Goal: Information Seeking & Learning: Check status

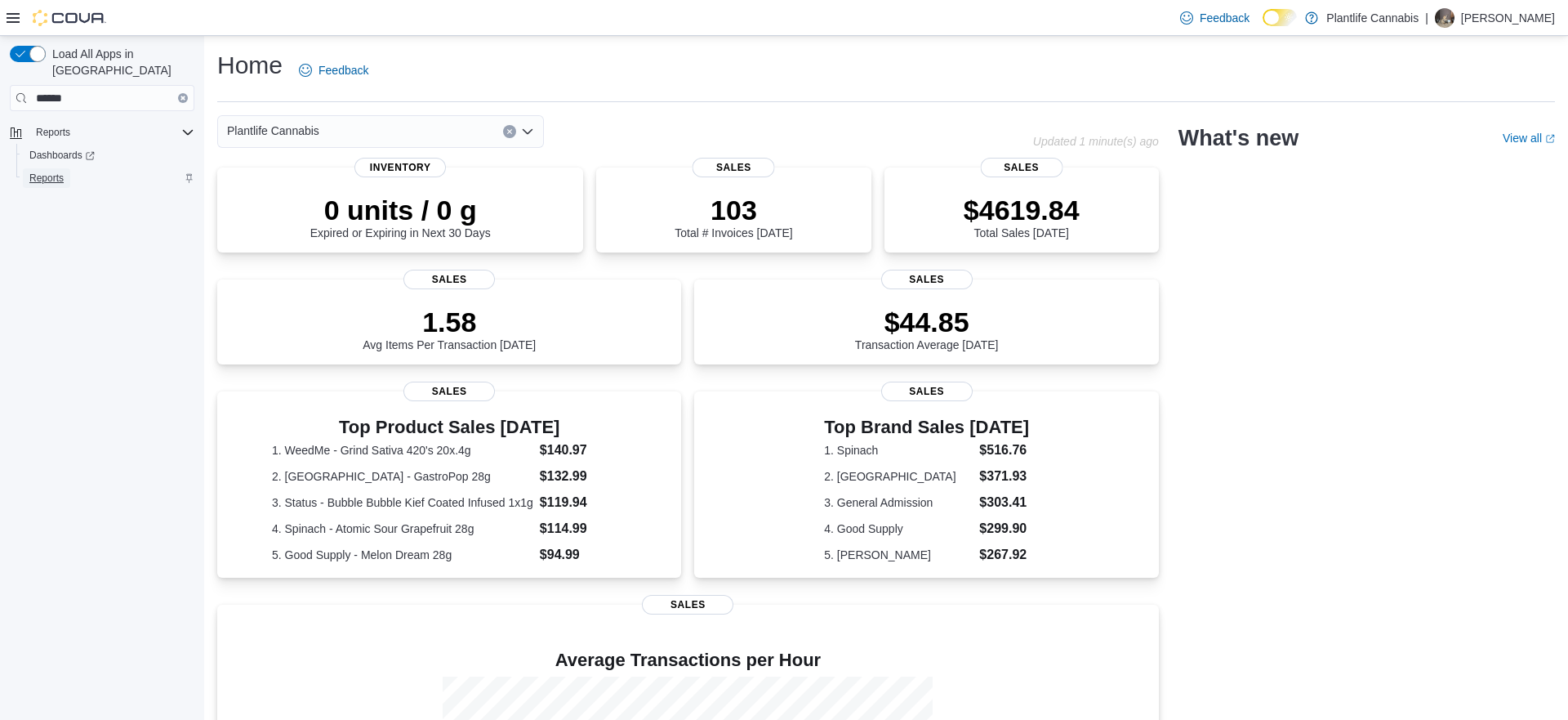
click at [28, 169] on link "Reports" at bounding box center [46, 179] width 47 height 20
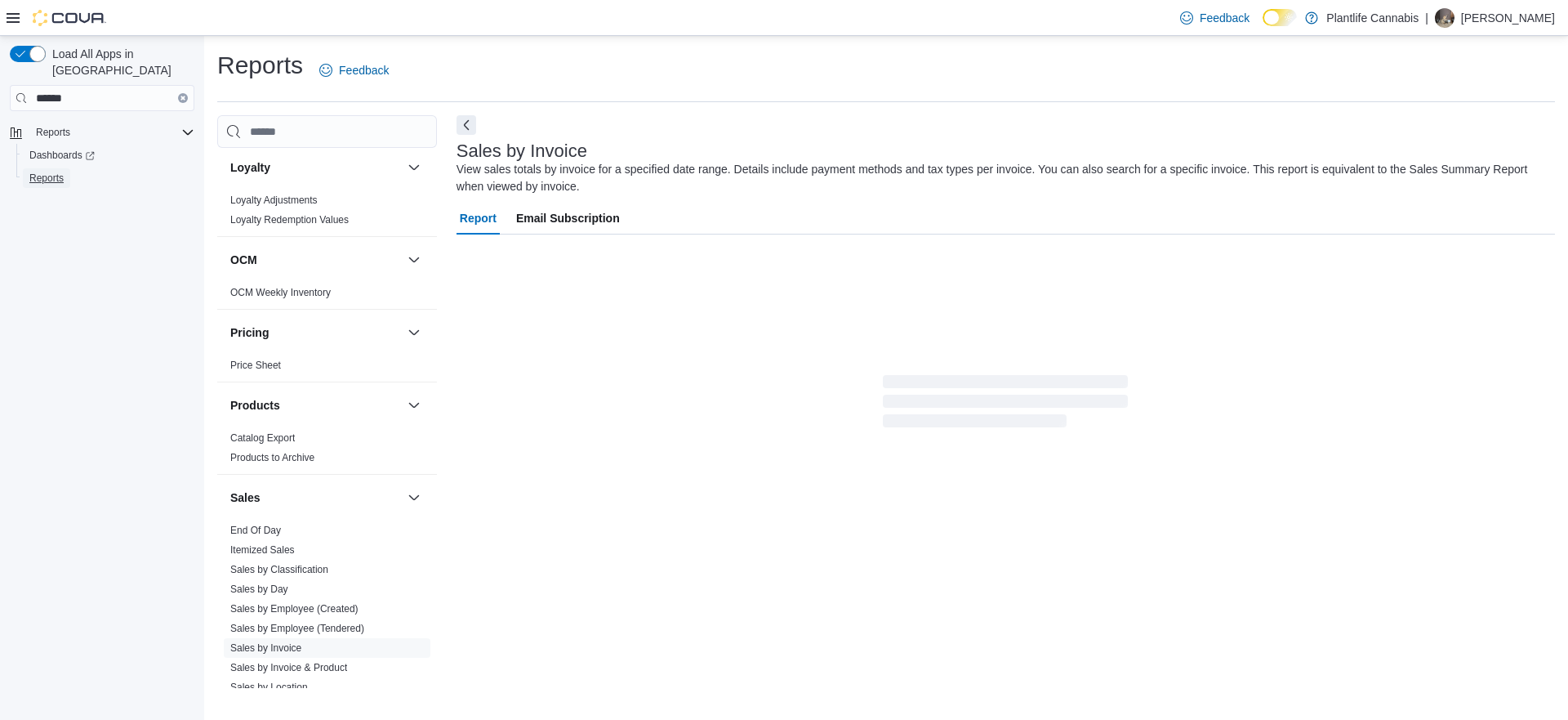
scroll to position [850, 0]
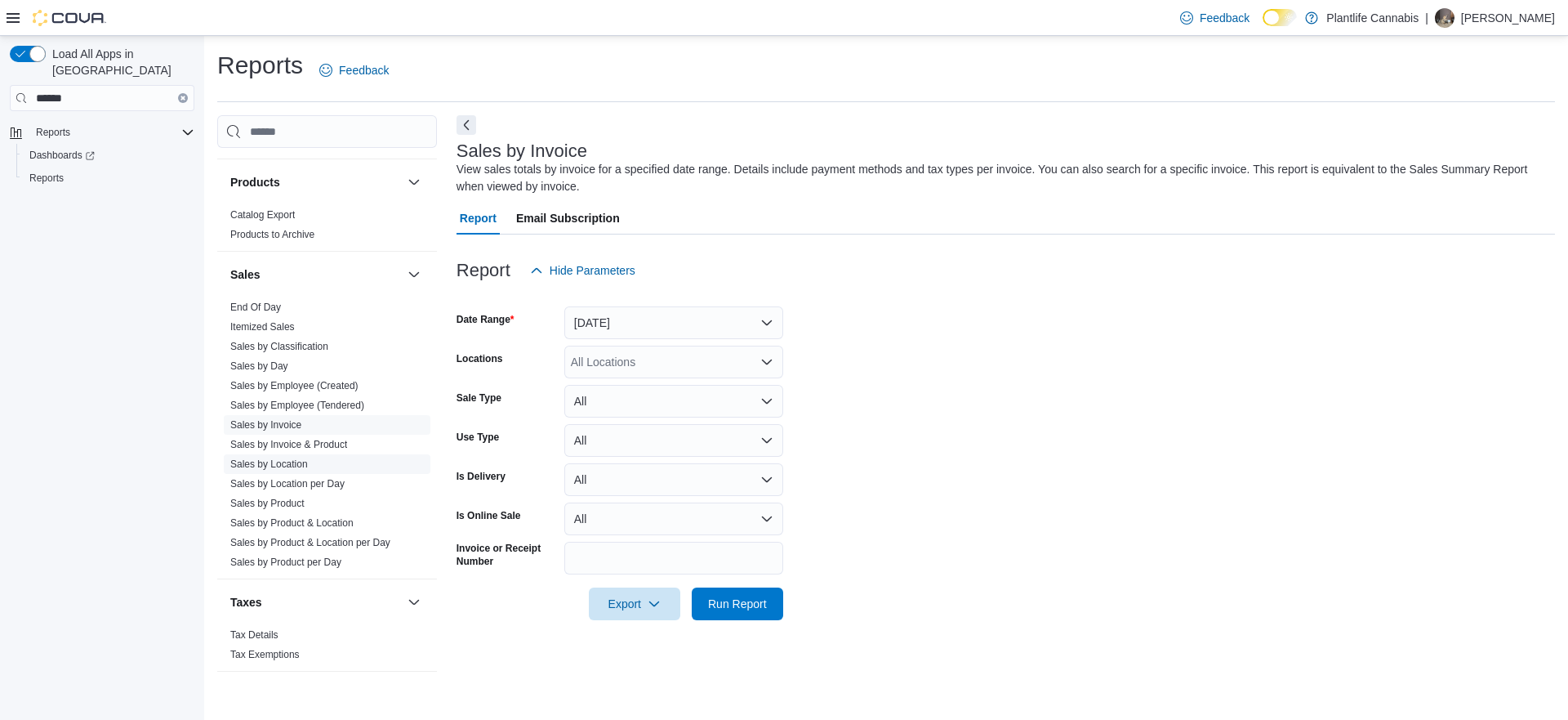
click at [283, 455] on span "Sales by Location" at bounding box center [327, 465] width 207 height 20
click at [283, 466] on link "Sales by Location" at bounding box center [269, 465] width 78 height 12
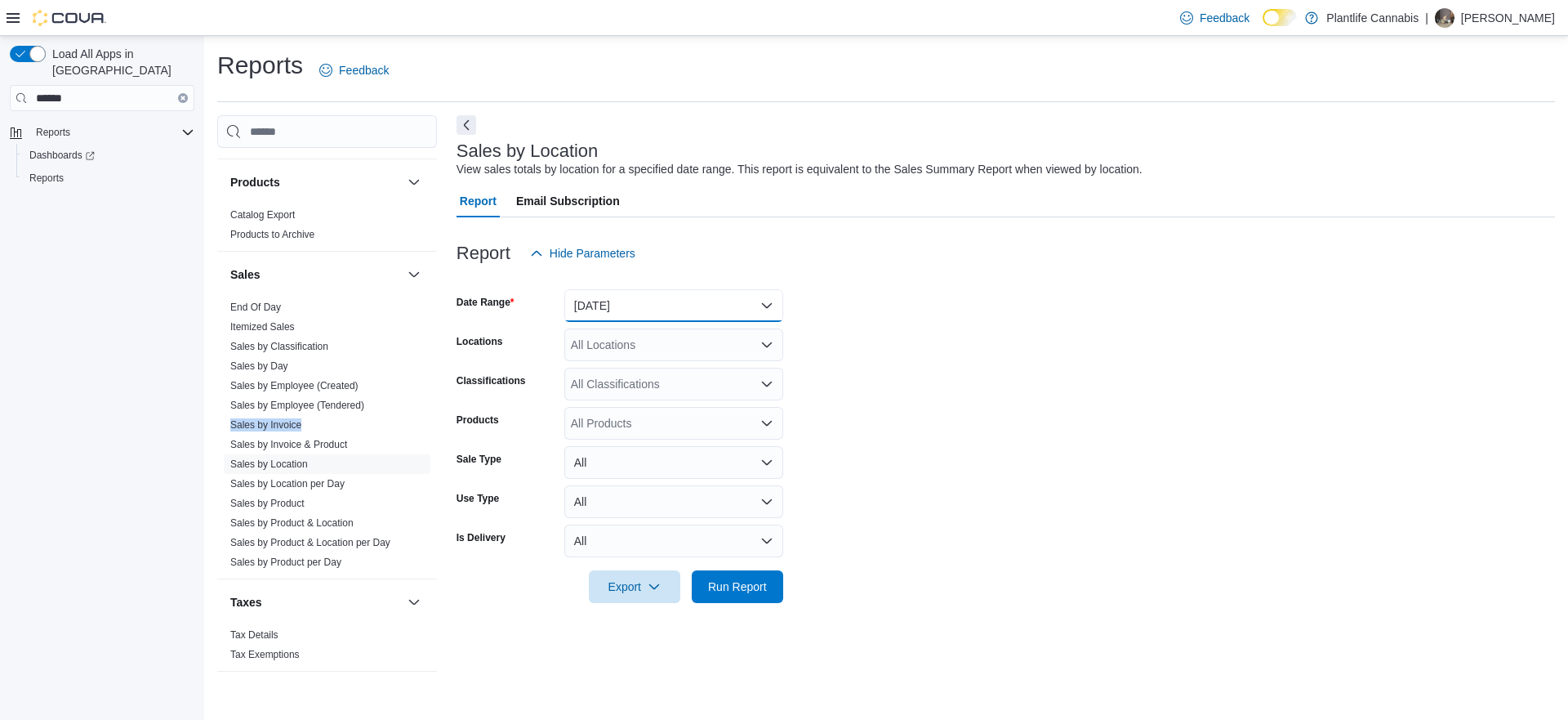
click at [583, 312] on button "[DATE]" at bounding box center [674, 305] width 219 height 33
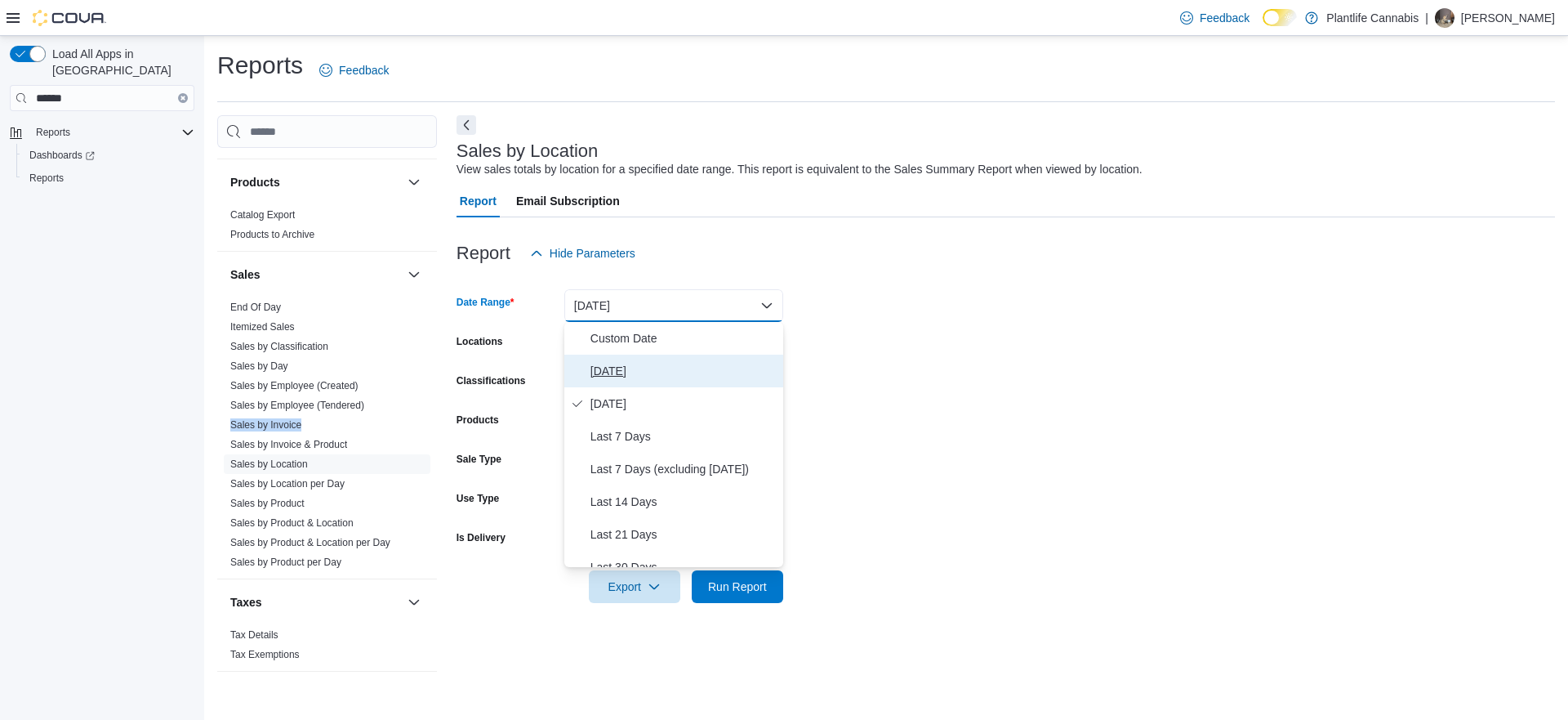
click at [588, 370] on button "[DATE]" at bounding box center [674, 370] width 219 height 33
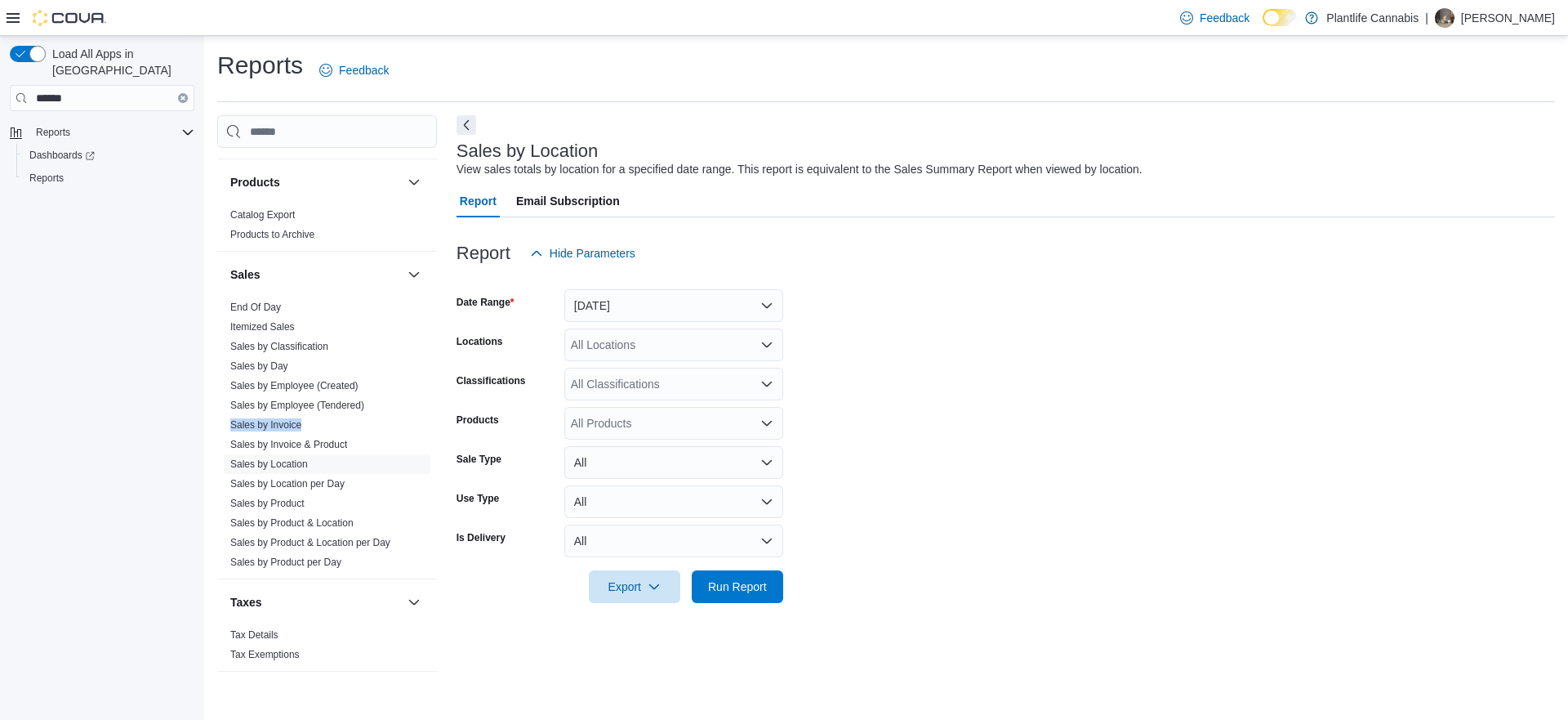
click at [940, 369] on form "Date Range Today Locations All Locations Classifications All Classifications Pr…" at bounding box center [1006, 436] width 1099 height 333
click at [729, 337] on div "All Locations" at bounding box center [674, 344] width 219 height 33
type input "***"
click at [747, 378] on div "Calgary - Shawnessy" at bounding box center [674, 372] width 199 height 17
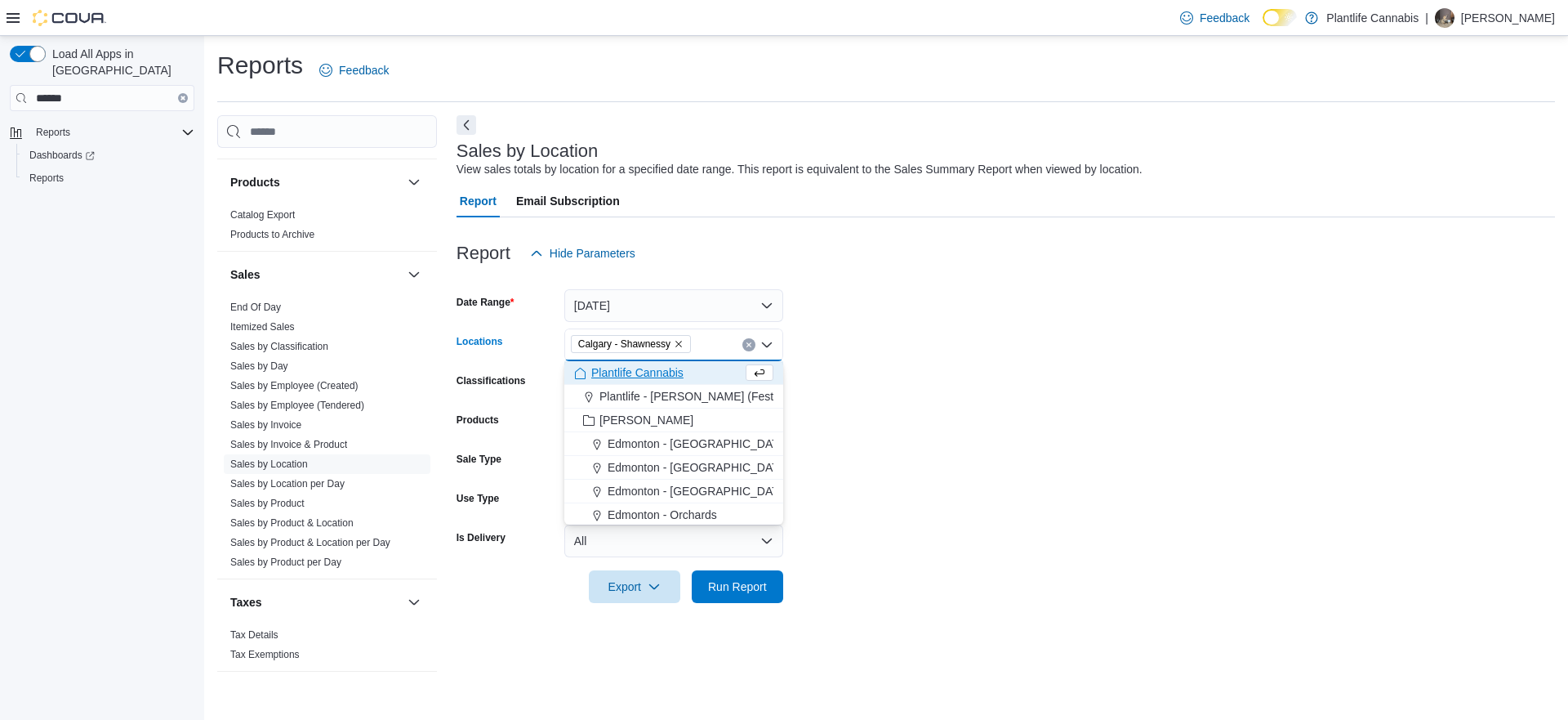
drag, startPoint x: 878, startPoint y: 407, endPoint x: 743, endPoint y: 303, distance: 170.4
click at [856, 390] on form "Date Range Today Locations Calgary - Shawnessy Combo box. Selected. Calgary - S…" at bounding box center [1006, 436] width 1099 height 333
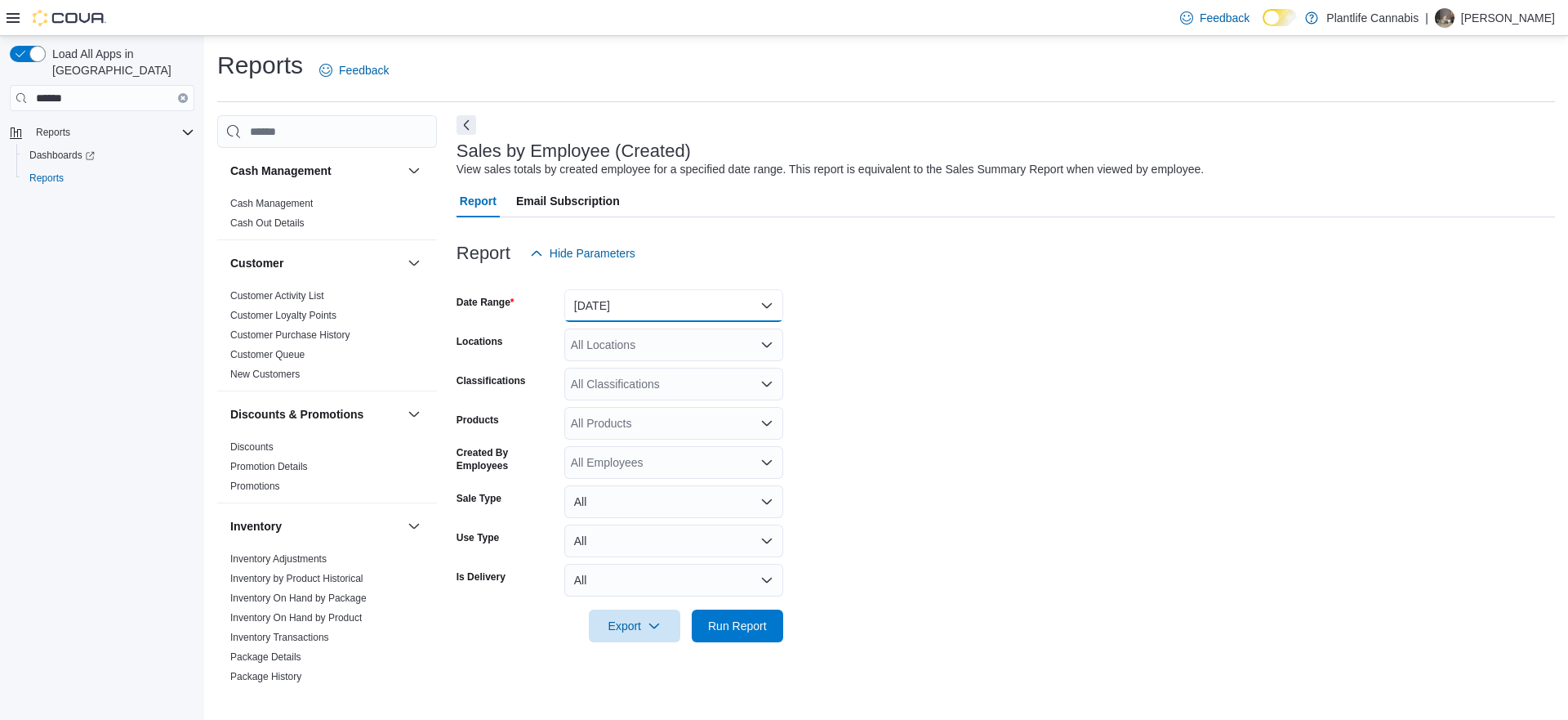
click at [714, 316] on button "[DATE]" at bounding box center [674, 305] width 219 height 33
click at [667, 380] on span "[DATE]" at bounding box center [683, 371] width 186 height 20
click at [638, 339] on div "All Locations" at bounding box center [674, 344] width 219 height 33
type input "***"
click at [652, 377] on span "Calgary - Shawnessy" at bounding box center [661, 372] width 107 height 17
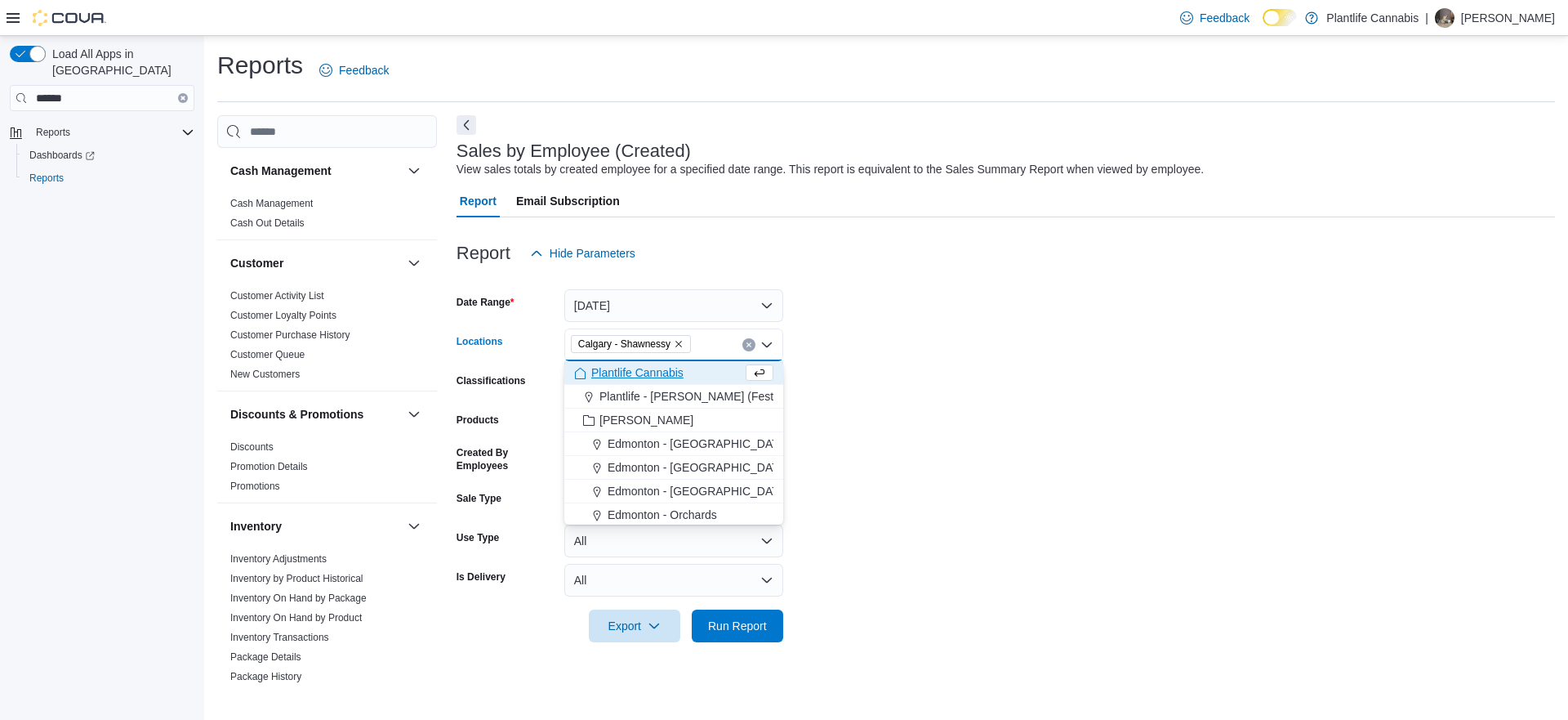
click at [918, 406] on form "Date Range Today Locations Calgary - Shawnessy Combo box. Selected. Calgary - S…" at bounding box center [1006, 456] width 1099 height 373
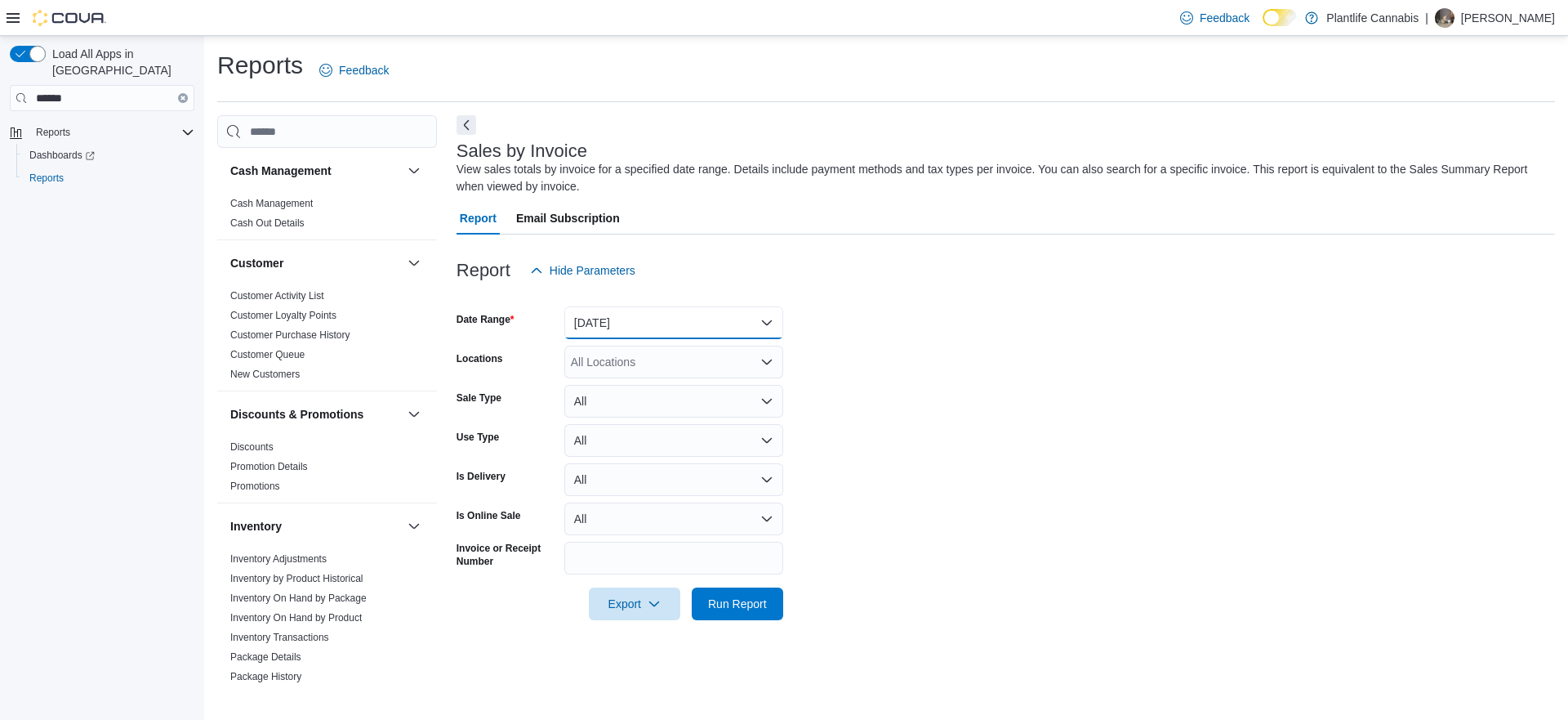
click at [735, 333] on button "[DATE]" at bounding box center [674, 323] width 219 height 33
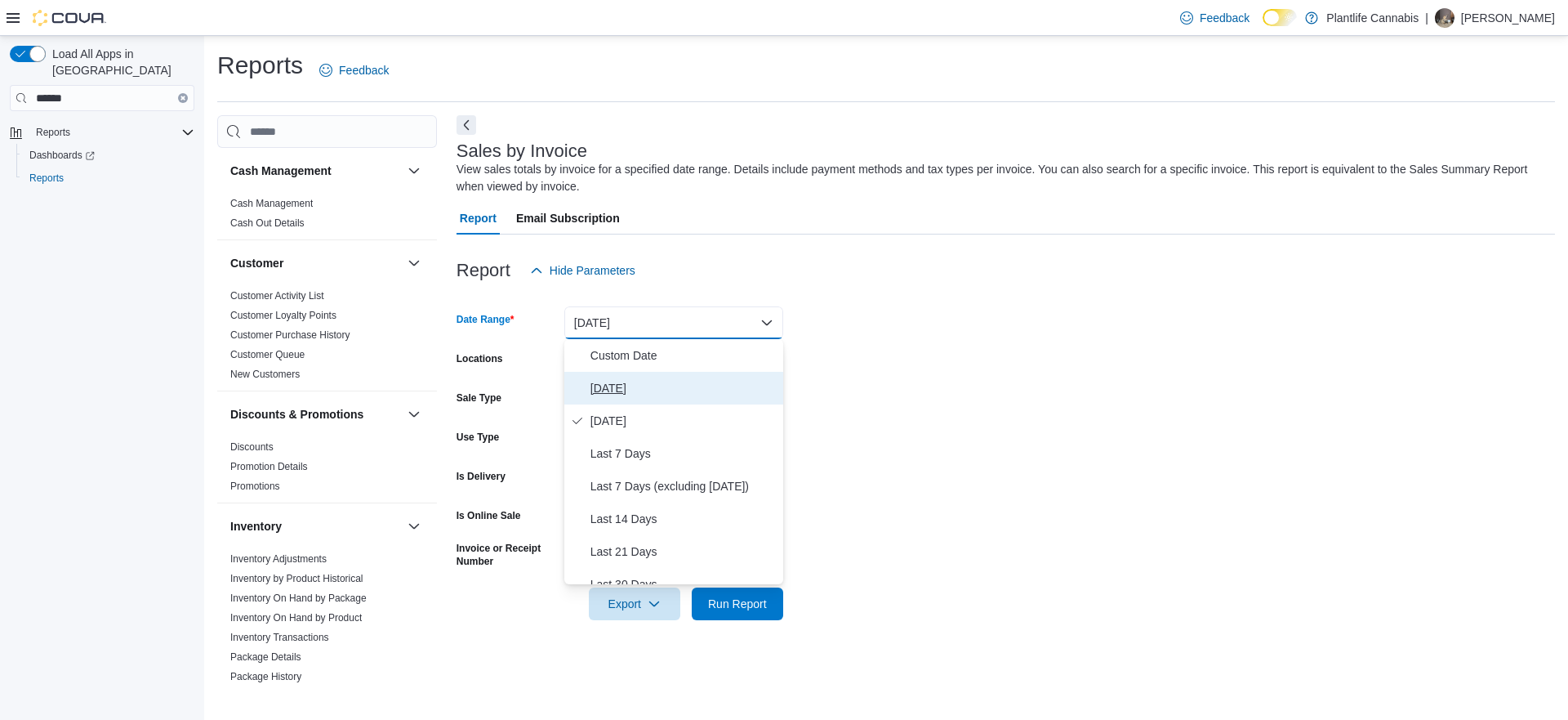
click at [625, 393] on span "[DATE]" at bounding box center [683, 388] width 186 height 20
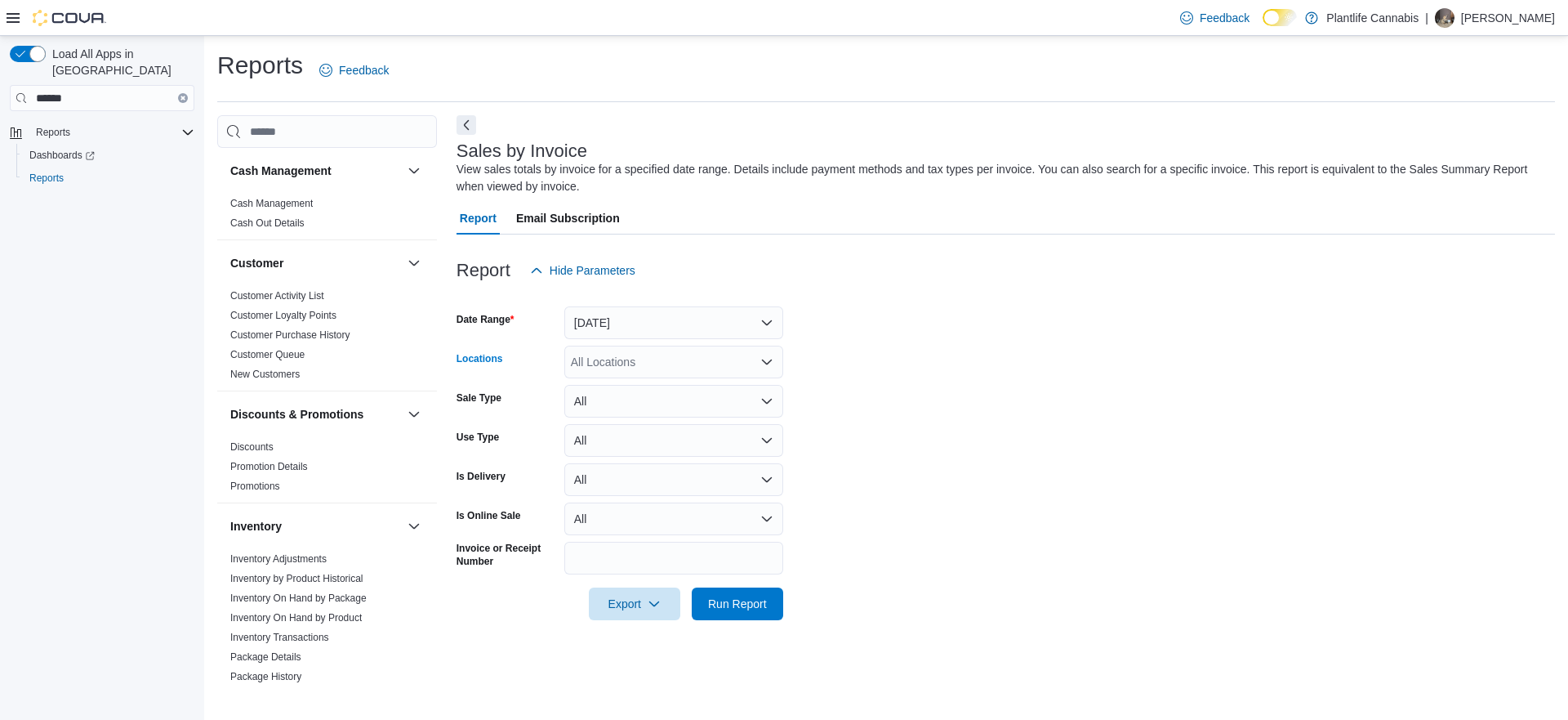
click at [638, 369] on div "All Locations" at bounding box center [674, 361] width 219 height 33
type input "***"
click at [643, 383] on span "Calgary - Shawnessy" at bounding box center [661, 390] width 107 height 17
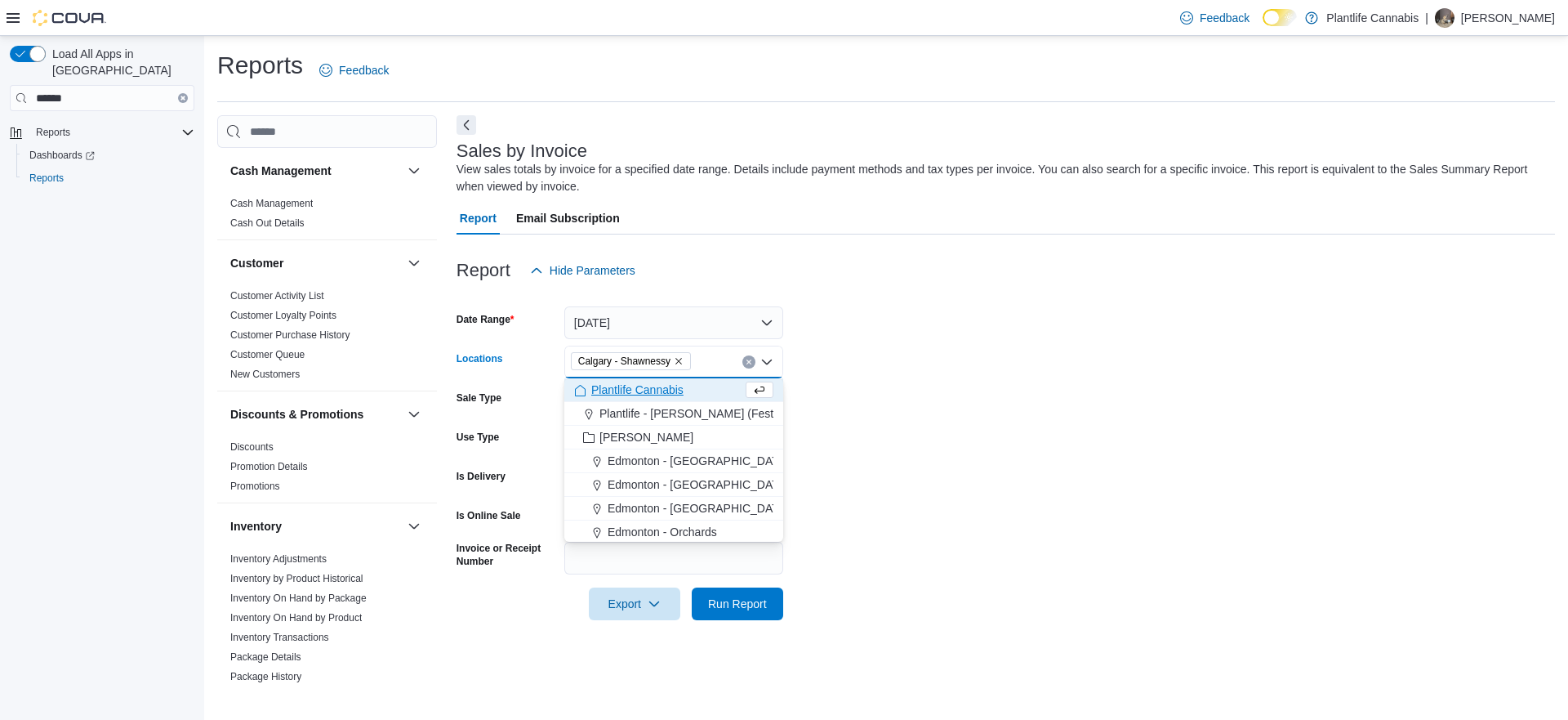
click at [1159, 492] on form "Date Range [DATE] Locations [GEOGRAPHIC_DATA] - [GEOGRAPHIC_DATA] Combo box. Se…" at bounding box center [1006, 454] width 1099 height 333
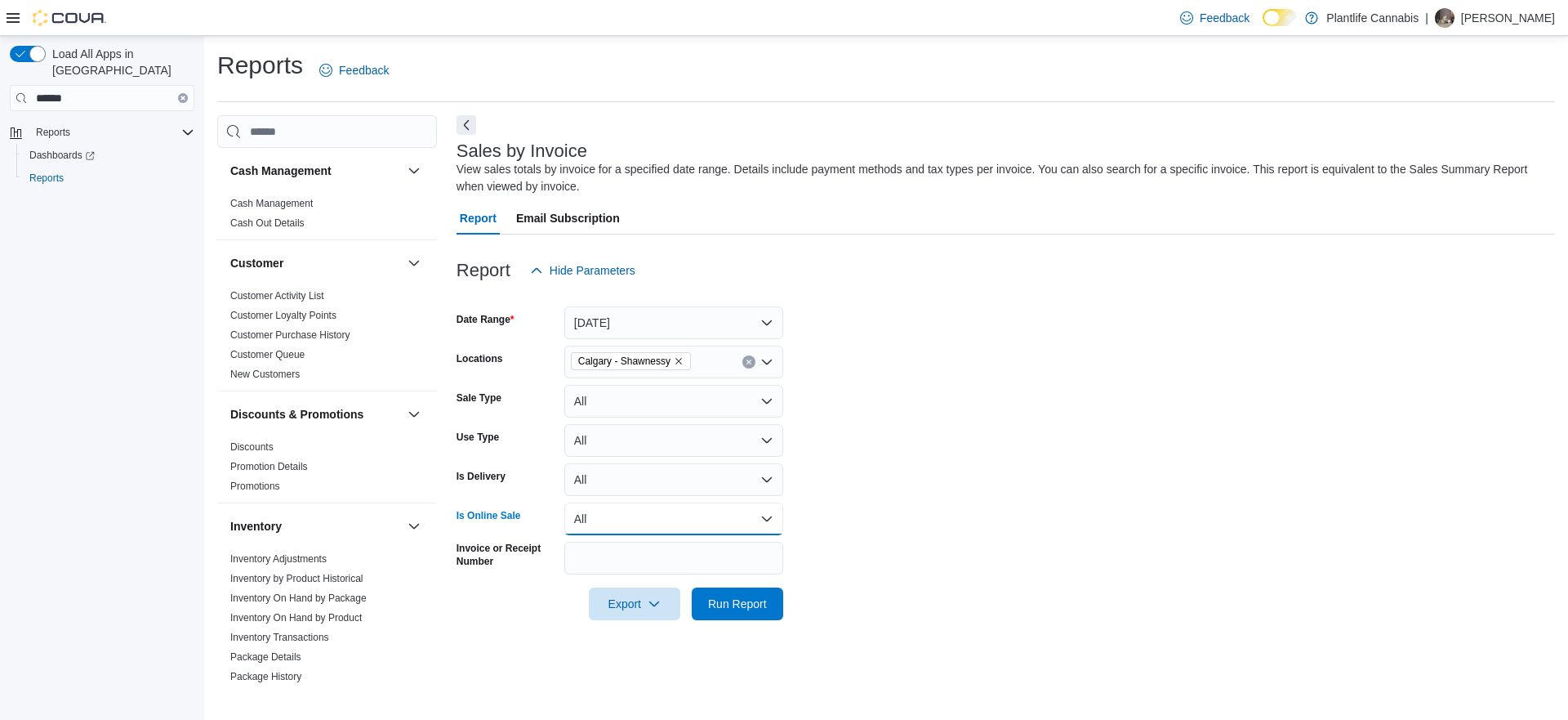
click at [725, 525] on button "All" at bounding box center [674, 518] width 219 height 33
click at [651, 588] on span "Yes" at bounding box center [683, 584] width 186 height 20
click at [1114, 472] on form "Date Range [DATE] Locations [GEOGRAPHIC_DATA] - [GEOGRAPHIC_DATA] Sale Type All…" at bounding box center [1006, 454] width 1099 height 333
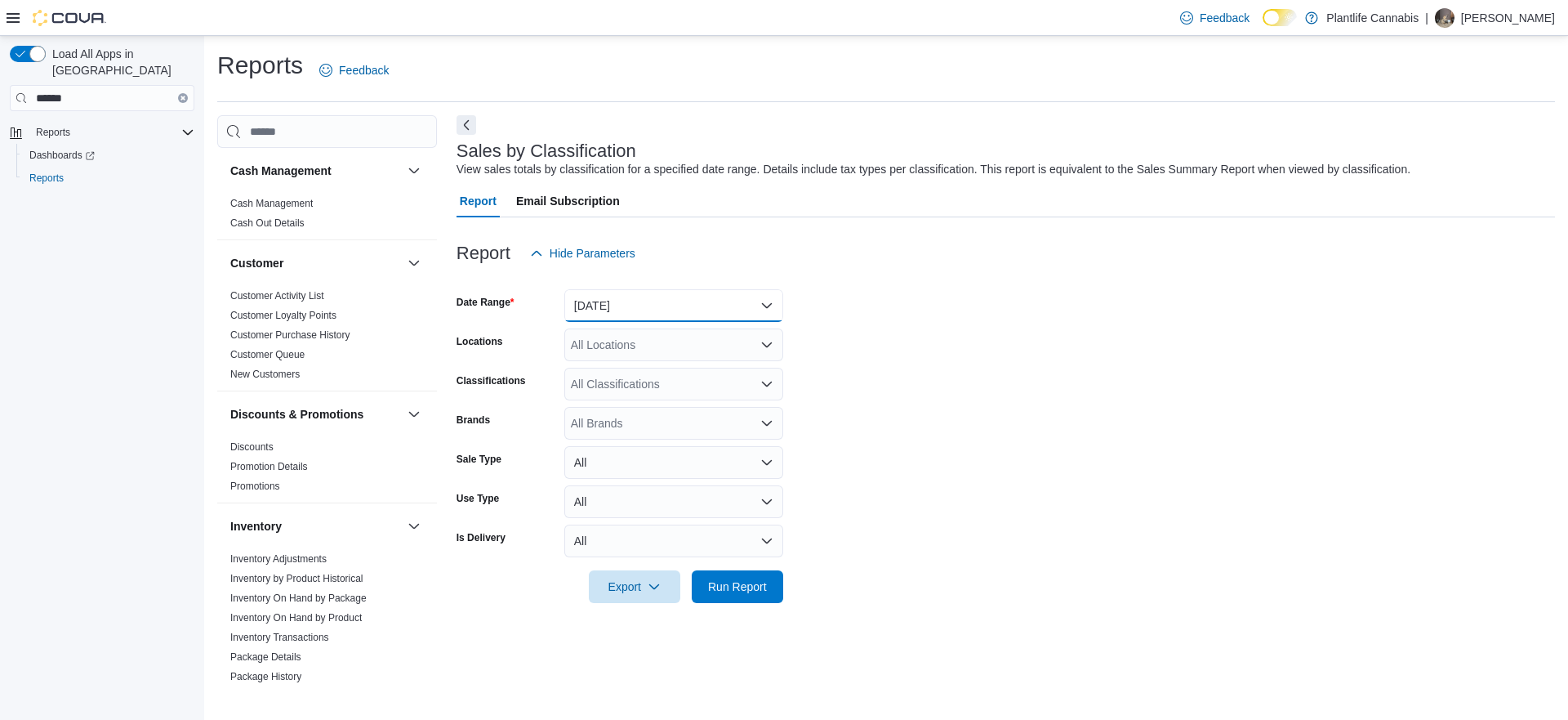
drag, startPoint x: 698, startPoint y: 305, endPoint x: 669, endPoint y: 341, distance: 46.2
click at [698, 305] on button "[DATE]" at bounding box center [674, 305] width 219 height 33
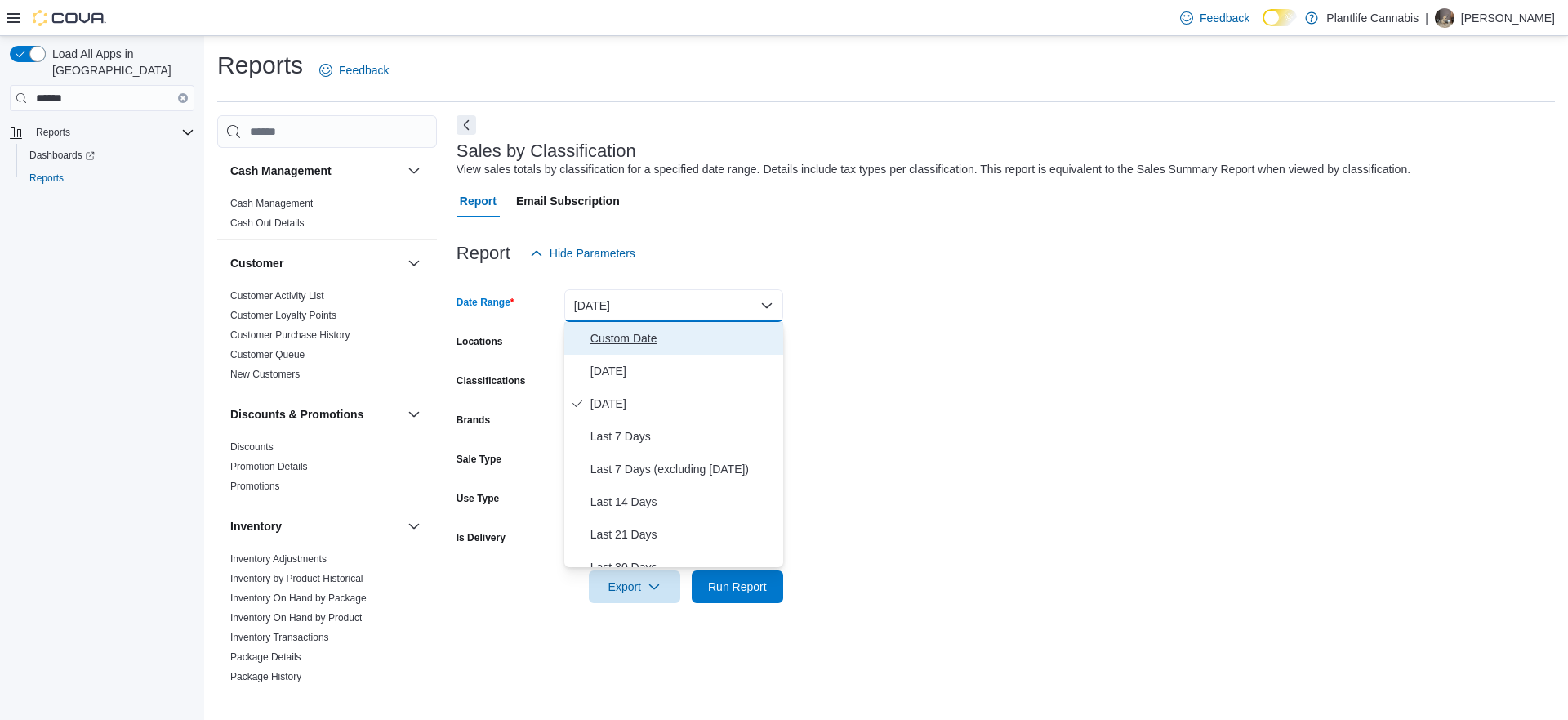
click at [659, 351] on button "Custom Date" at bounding box center [674, 337] width 219 height 33
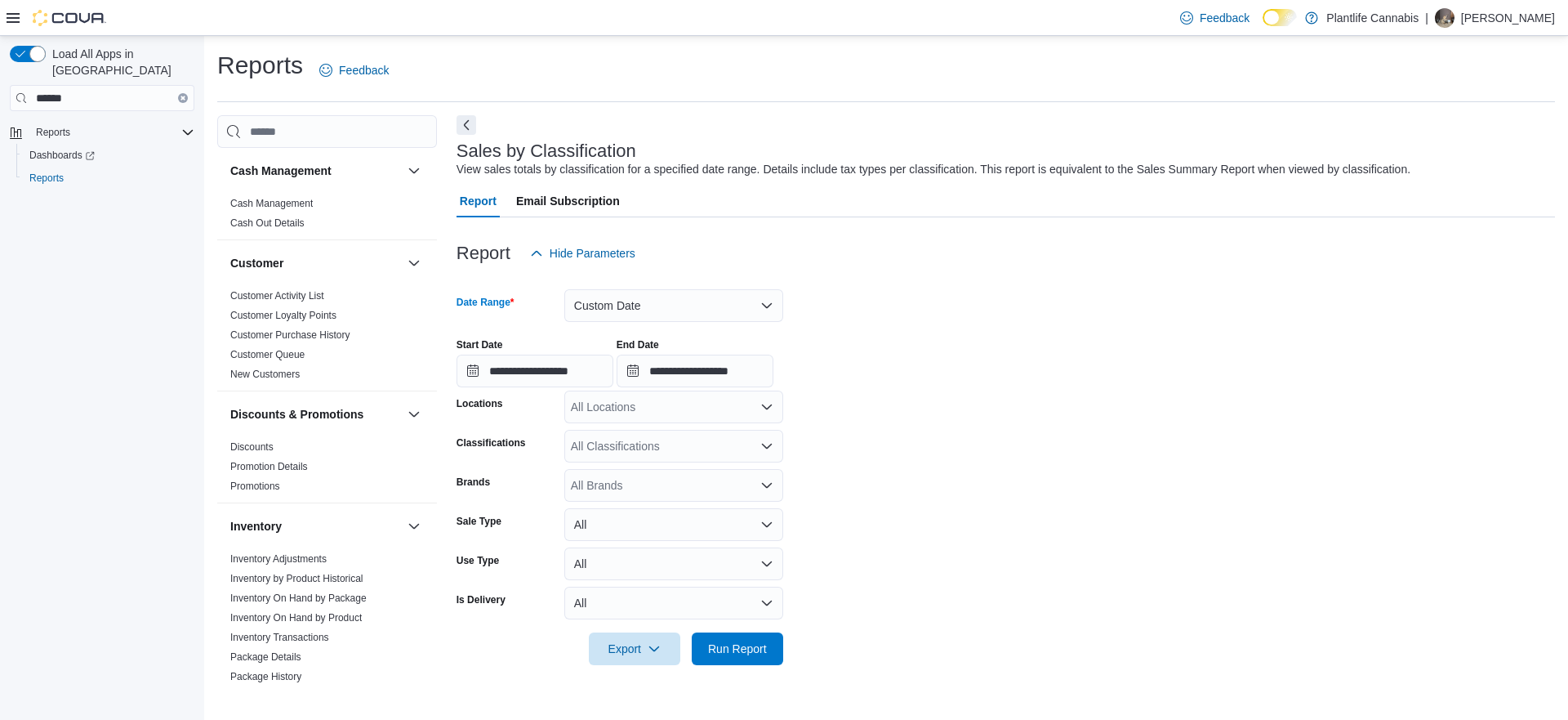
click at [659, 282] on div at bounding box center [1006, 279] width 1099 height 20
click at [635, 322] on button "Custom Date" at bounding box center [674, 305] width 219 height 33
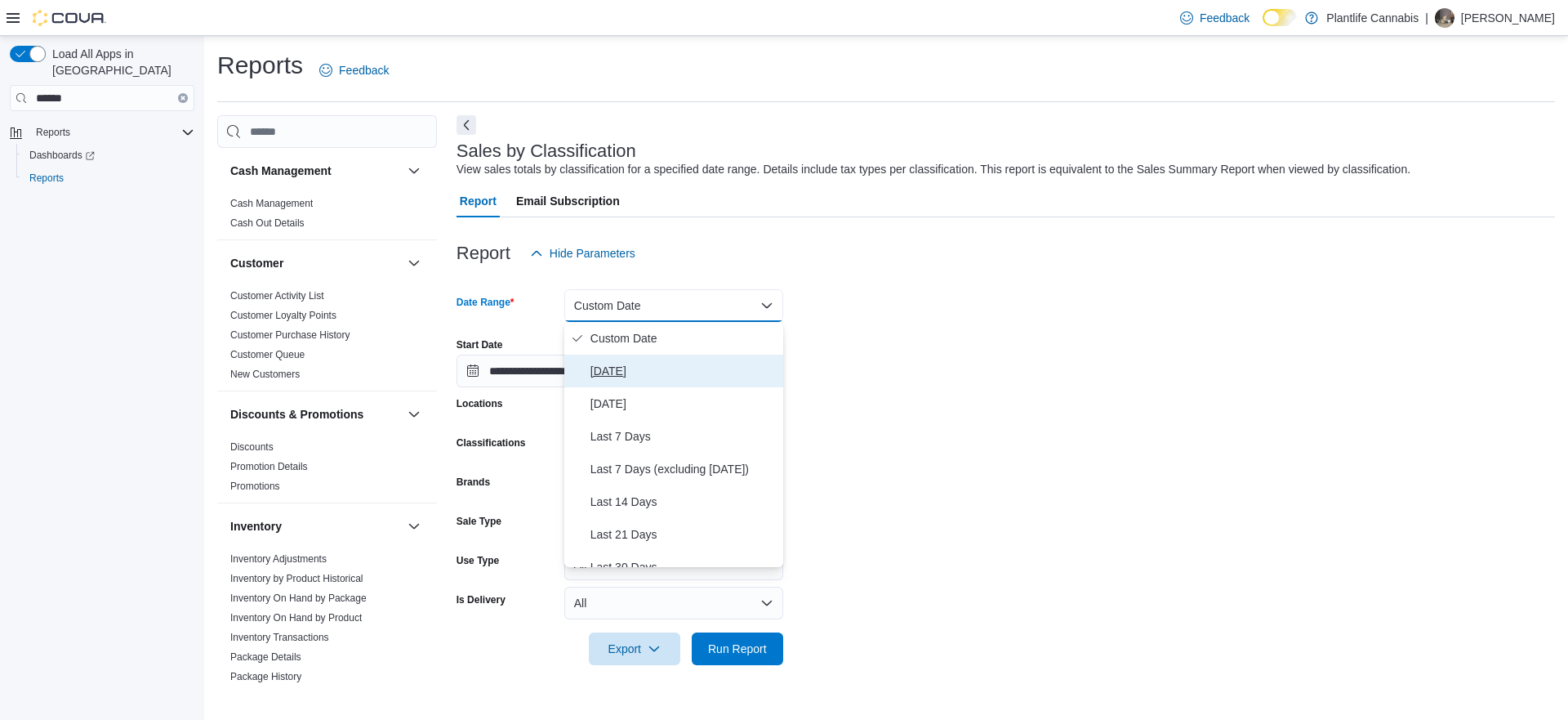
click at [625, 369] on span "[DATE]" at bounding box center [683, 371] width 186 height 20
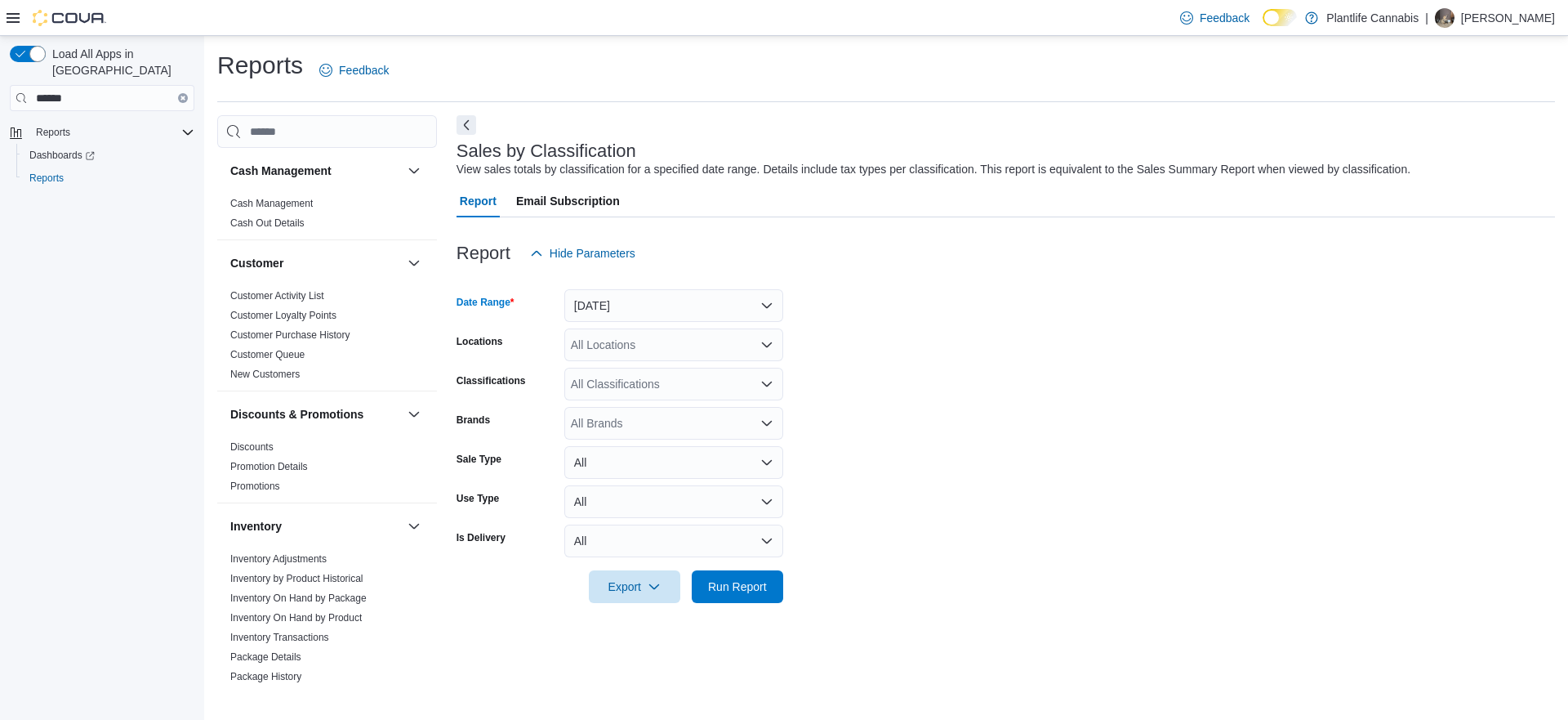
click at [632, 349] on div "All Locations" at bounding box center [674, 344] width 219 height 33
type input "***"
click at [635, 383] on button "Calgary - Shawnessy" at bounding box center [674, 373] width 219 height 24
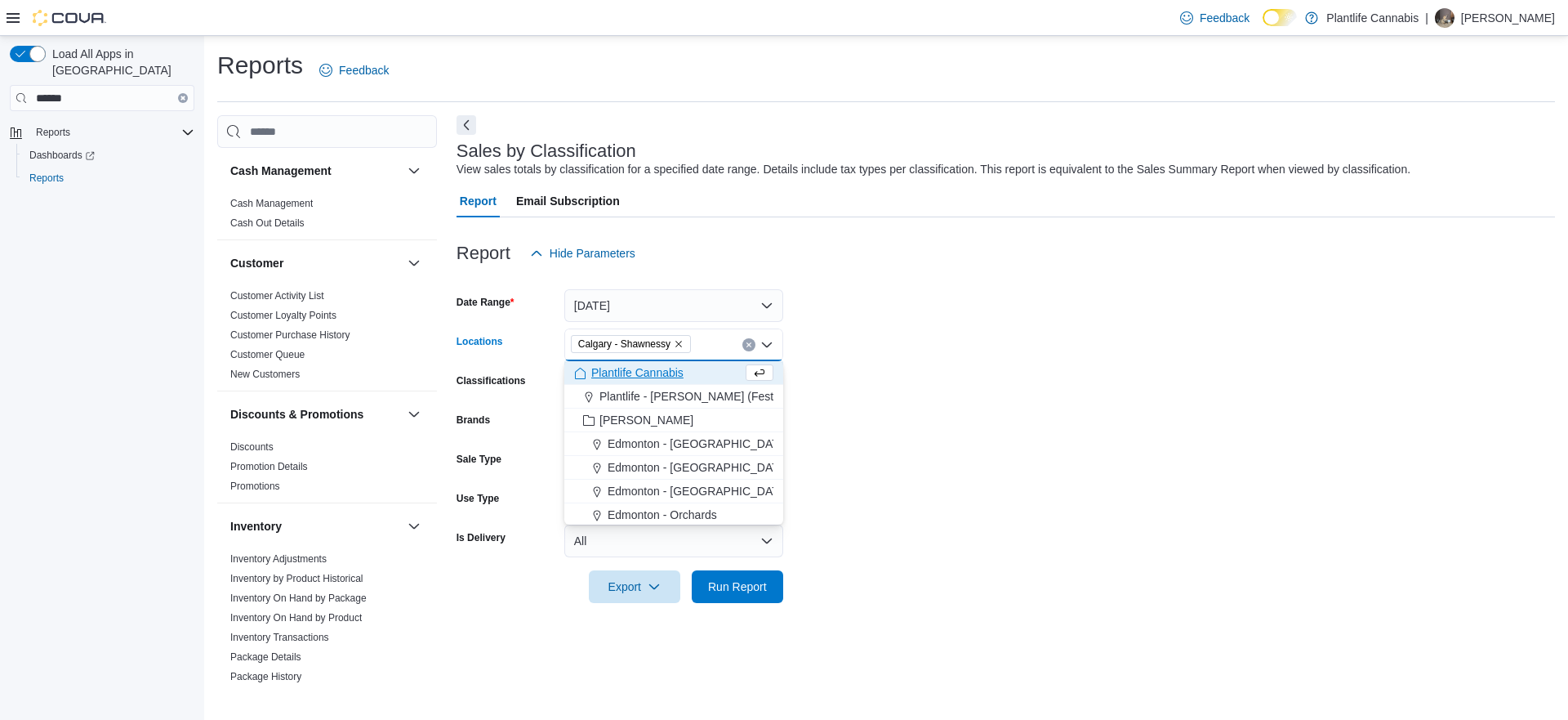
click at [959, 382] on form "Date Range Today Locations Calgary - Shawnessy Combo box. Selected. Calgary - S…" at bounding box center [1006, 436] width 1099 height 333
